Goal: Information Seeking & Learning: Learn about a topic

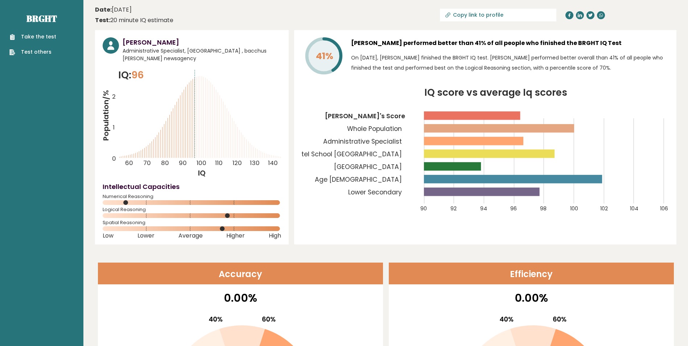
scroll to position [109, 0]
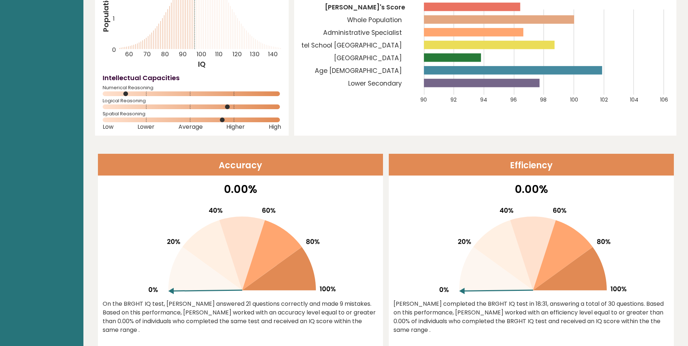
click at [433, 265] on div at bounding box center [531, 248] width 276 height 92
click at [390, 199] on div "0.00% Shenita completed the BRGHT IQ test in 18:31, answering a total of 30 que…" at bounding box center [531, 264] width 285 height 166
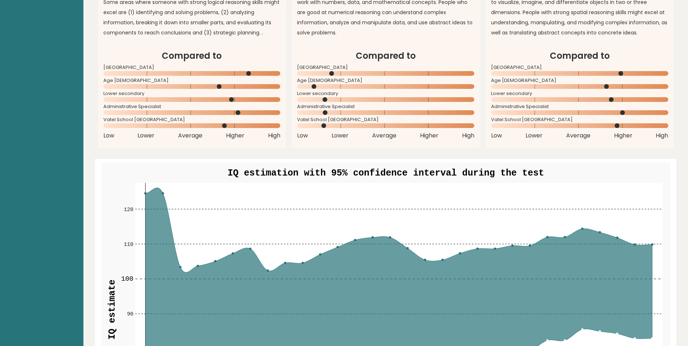
scroll to position [689, 0]
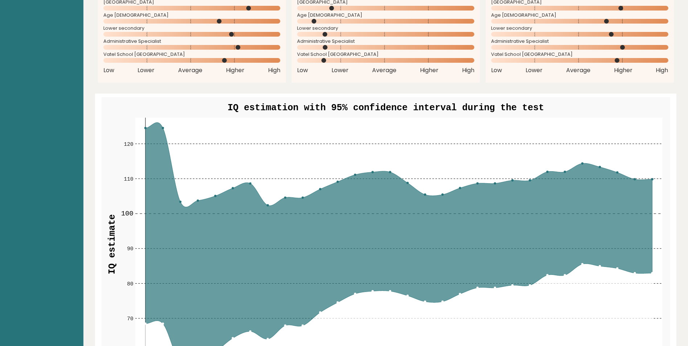
click at [37, 217] on aside "Brght Take the test Test others" at bounding box center [41, 267] width 83 height 1912
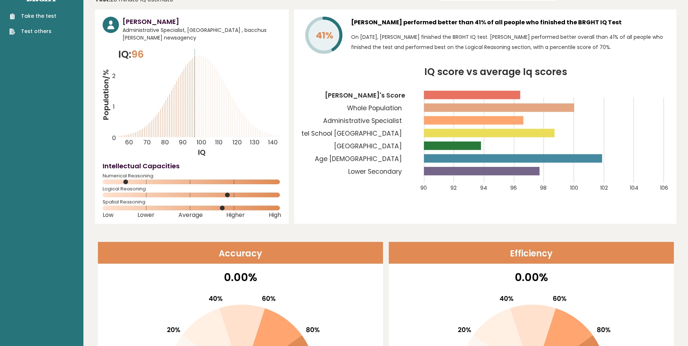
scroll to position [0, 0]
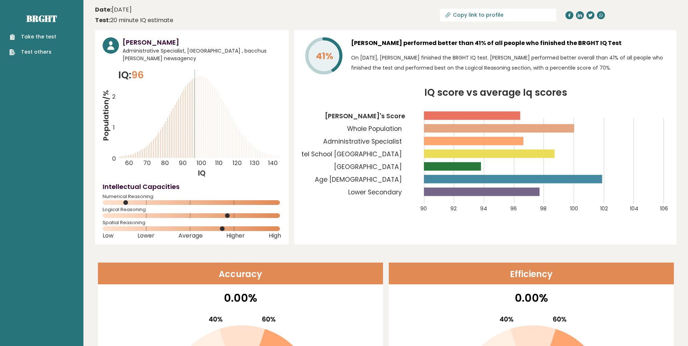
click at [458, 228] on div "41% Shenita Padayachy performed better than 41% of all people who finished the …" at bounding box center [485, 137] width 382 height 214
click at [109, 45] on circle at bounding box center [111, 45] width 16 height 16
click at [149, 44] on h3 "[PERSON_NAME]" at bounding box center [202, 42] width 158 height 10
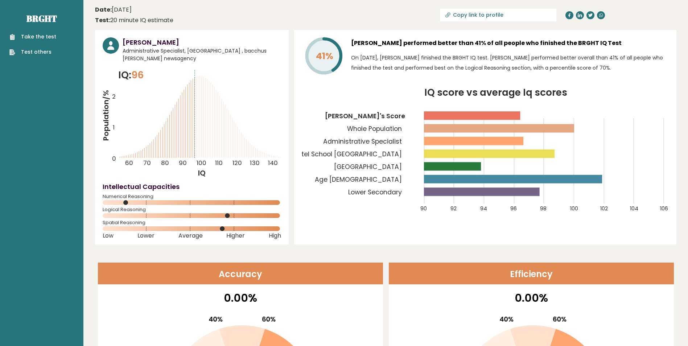
click at [240, 33] on div "Shenita Padayachy Administrative Specialist, South Africa , bacchus marsh newsa…" at bounding box center [192, 137] width 194 height 214
drag, startPoint x: 199, startPoint y: 197, endPoint x: 199, endPoint y: 214, distance: 17.4
click at [199, 214] on div "Shenita Padayachy Administrative Specialist, South Africa , bacchus marsh newsa…" at bounding box center [192, 137] width 194 height 214
drag, startPoint x: 199, startPoint y: 214, endPoint x: 264, endPoint y: 212, distance: 64.6
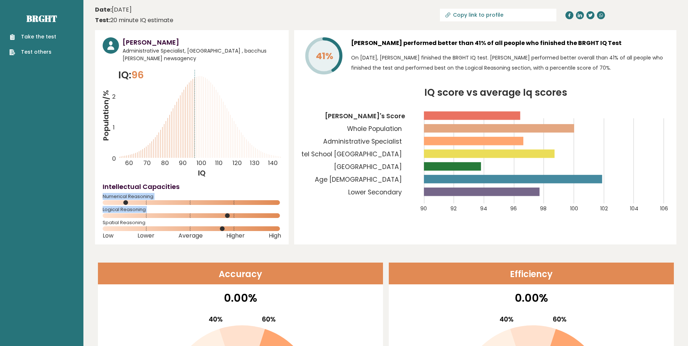
click at [264, 212] on div "Logical Reasoning" at bounding box center [192, 214] width 178 height 12
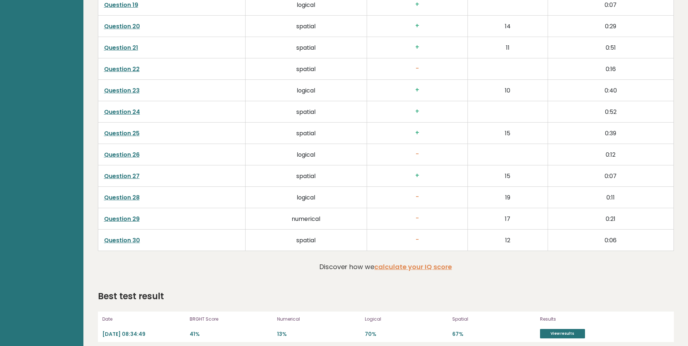
scroll to position [1566, 0]
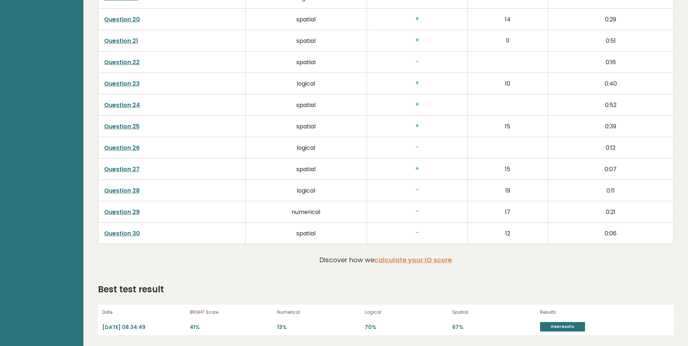
drag, startPoint x: 188, startPoint y: 327, endPoint x: 229, endPoint y: 325, distance: 41.4
click at [229, 325] on div "Date 2023-02-02 08:34:49 BRGHT Score 41% Numerical 13% Logical 70% Spatial 67% …" at bounding box center [386, 320] width 576 height 30
drag, startPoint x: 229, startPoint y: 325, endPoint x: 223, endPoint y: 325, distance: 6.2
click at [223, 325] on p "41%" at bounding box center [231, 327] width 83 height 7
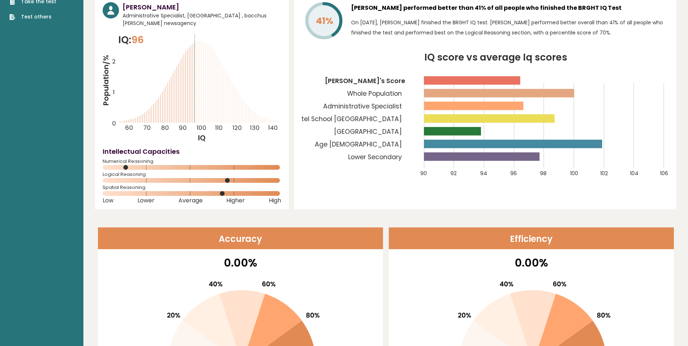
scroll to position [0, 0]
